Goal: Task Accomplishment & Management: Manage account settings

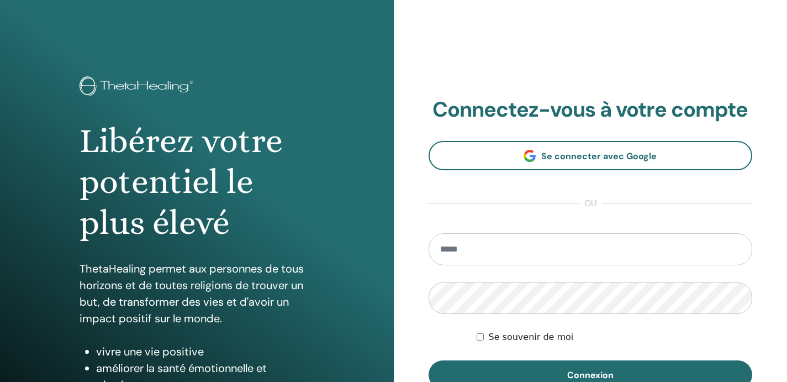
click at [457, 252] on input "email" at bounding box center [591, 249] width 324 height 32
type input "**********"
click at [429, 360] on button "Connexion" at bounding box center [591, 374] width 324 height 29
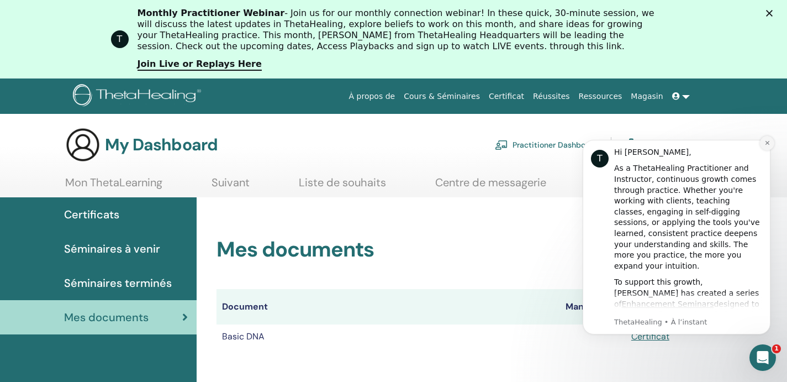
click at [764, 145] on icon "Dismiss notification" at bounding box center [767, 143] width 6 height 6
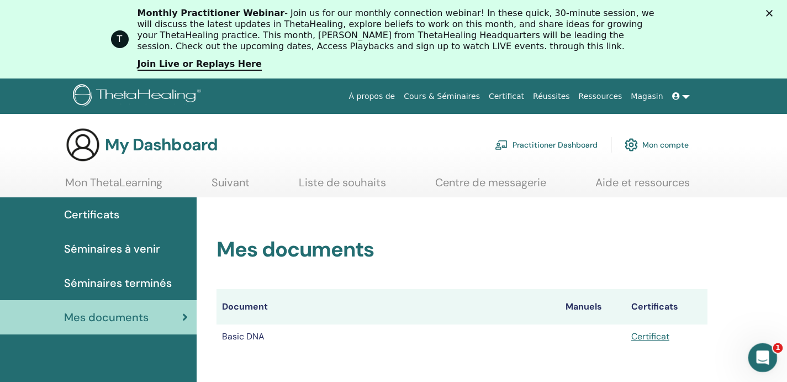
click at [766, 356] on icon "Ouvrir le Messenger Intercom" at bounding box center [761, 356] width 18 height 18
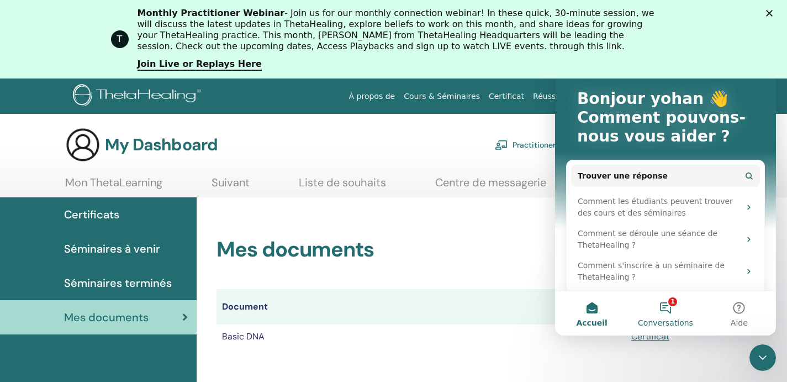
click at [667, 316] on button "1 Conversations" at bounding box center [665, 313] width 73 height 44
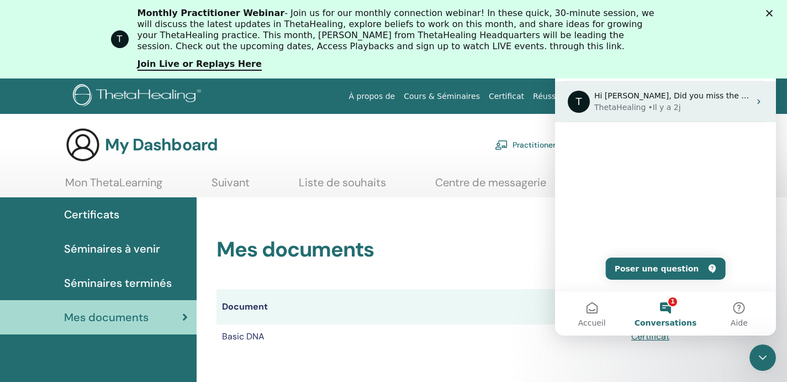
click at [729, 106] on div "ThetaHealing • Il y a 2j" at bounding box center [672, 108] width 156 height 12
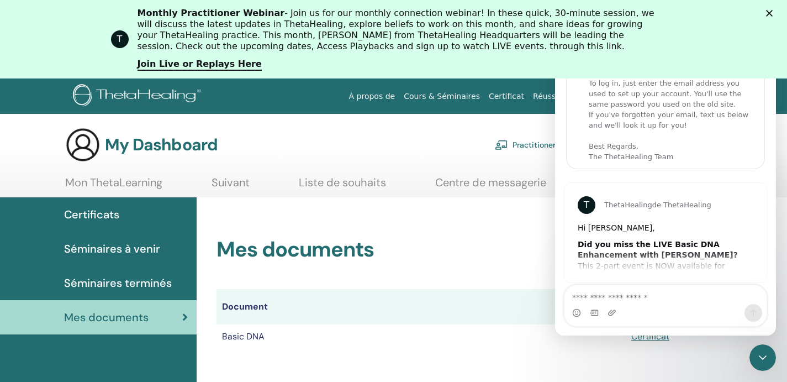
scroll to position [10, 0]
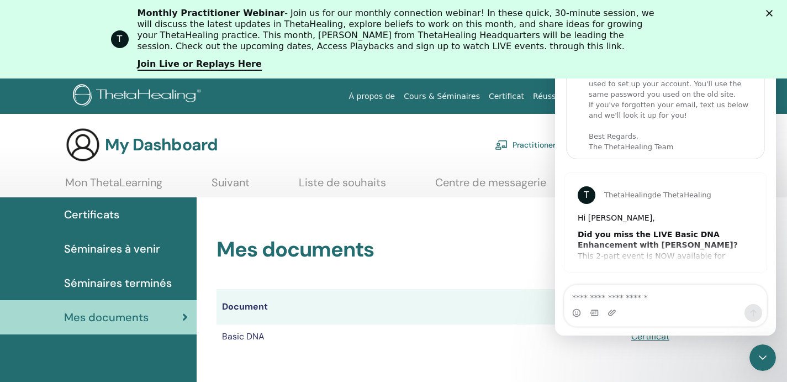
click at [501, 213] on div "Mes documents Document Manuels Certificats Basic DNA Certificat" at bounding box center [461, 279] width 517 height 165
click at [773, 12] on polygon "Fermer" at bounding box center [769, 13] width 7 height 7
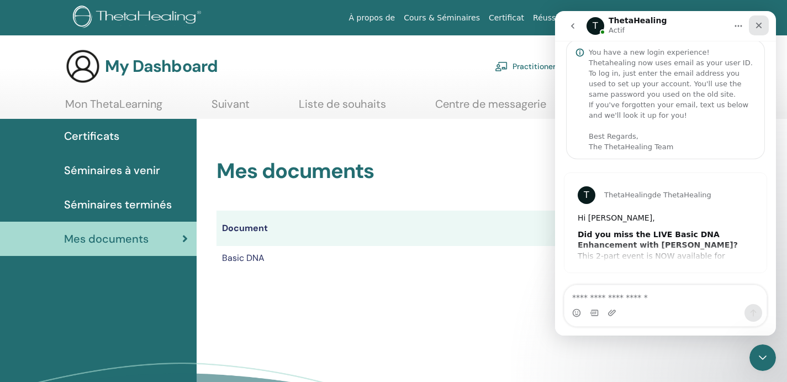
click at [760, 29] on icon "Fermer" at bounding box center [758, 25] width 9 height 9
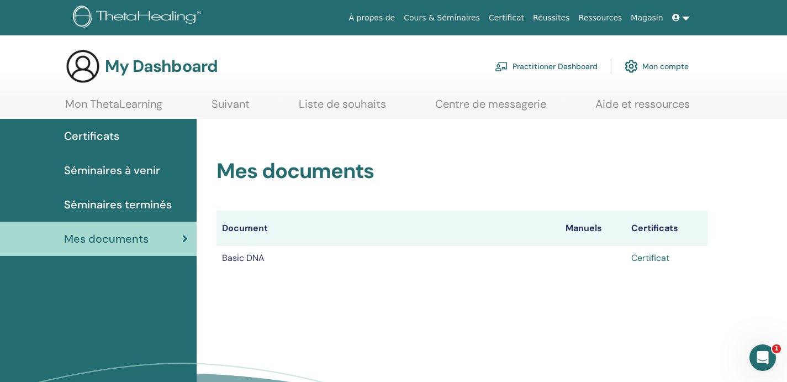
click at [646, 259] on link "Certificat" at bounding box center [650, 258] width 38 height 12
click at [683, 20] on link at bounding box center [681, 18] width 27 height 20
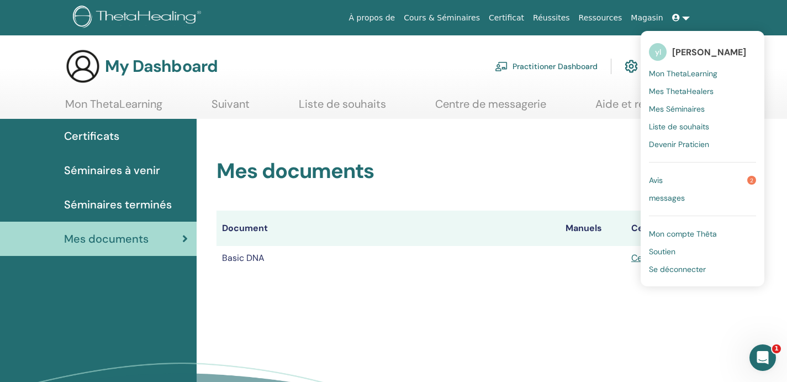
click at [673, 179] on link "Avis 2" at bounding box center [702, 180] width 107 height 18
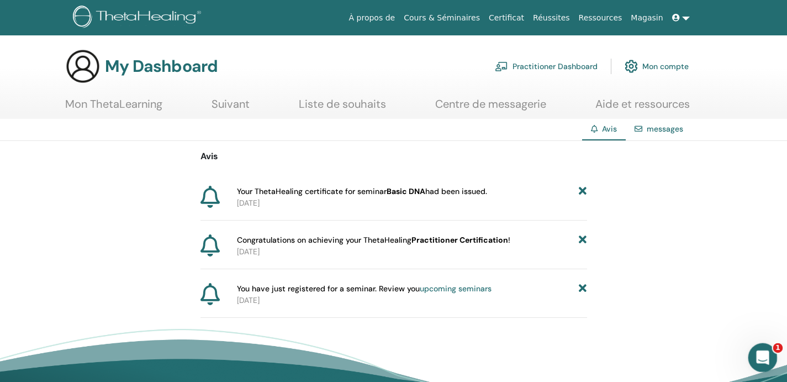
click at [764, 350] on icon "Ouvrir le Messenger Intercom" at bounding box center [761, 356] width 18 height 18
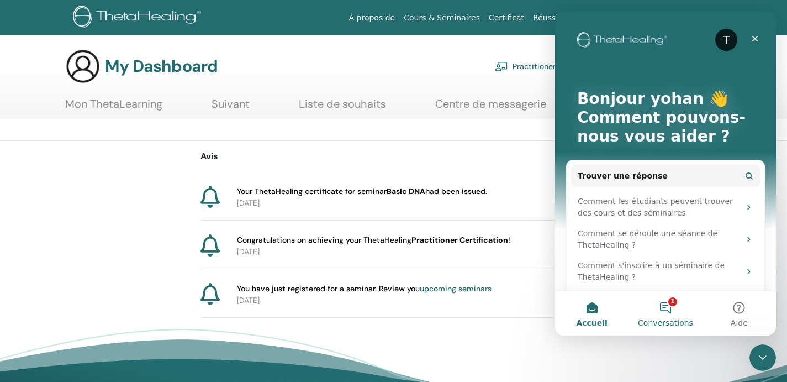
click at [667, 311] on button "1 Conversations" at bounding box center [665, 313] width 73 height 44
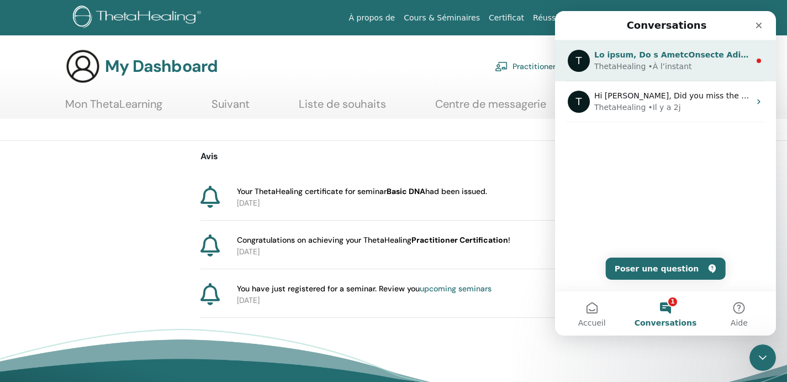
click at [670, 66] on div "• À l’instant" at bounding box center [670, 67] width 44 height 12
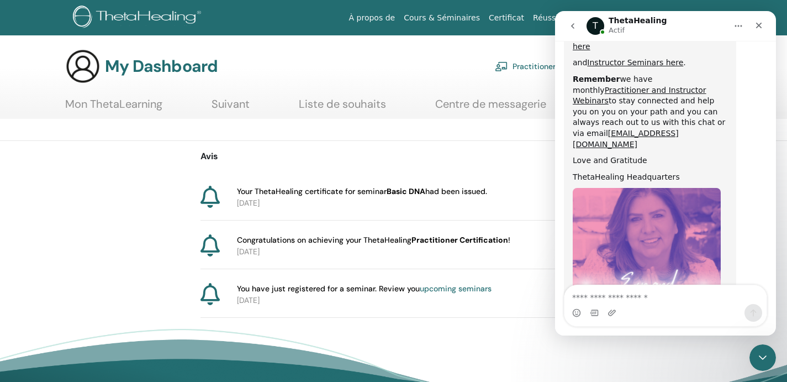
scroll to position [624, 0]
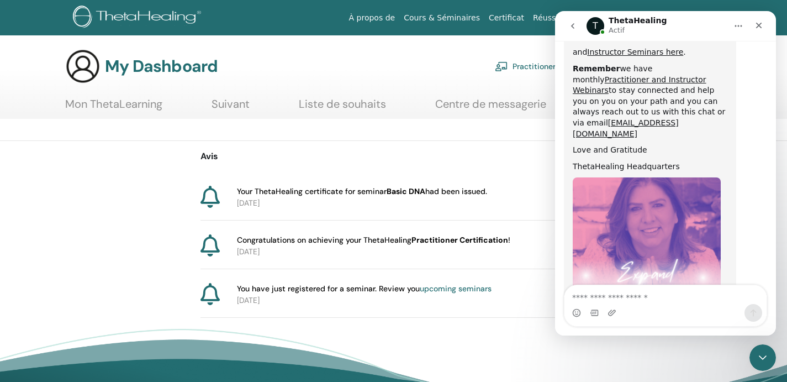
click at [95, 238] on div "Avis Your ThetaHealing certificate for seminar Basic DNA had been issued. [DATE…" at bounding box center [393, 229] width 787 height 177
click at [762, 27] on icon "Fermer" at bounding box center [758, 25] width 9 height 9
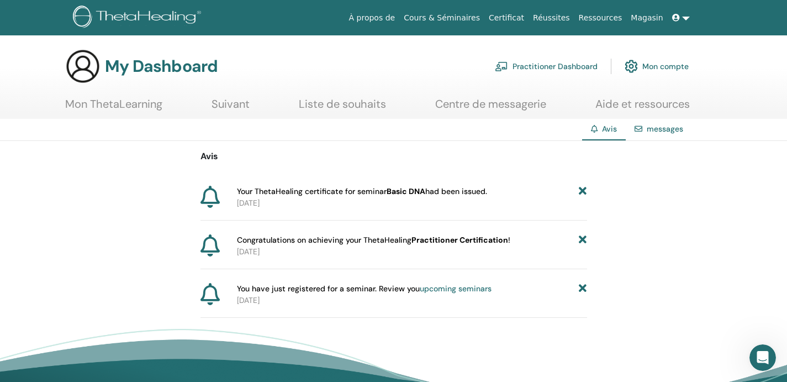
click at [684, 20] on link at bounding box center [681, 18] width 27 height 20
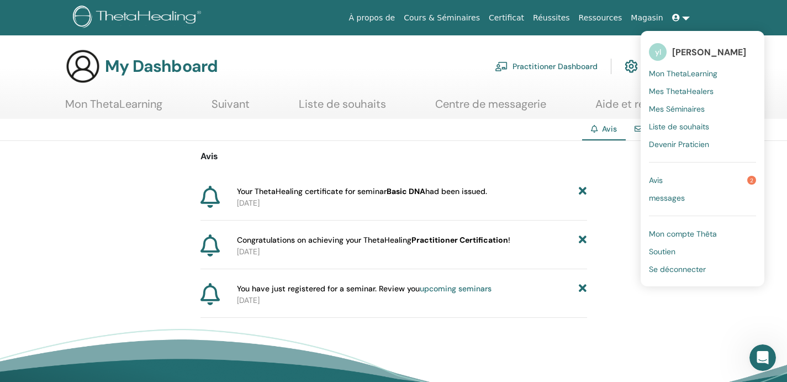
click at [673, 265] on span "Se déconnecter" at bounding box center [677, 269] width 57 height 10
